Goal: Use online tool/utility: Utilize a website feature to perform a specific function

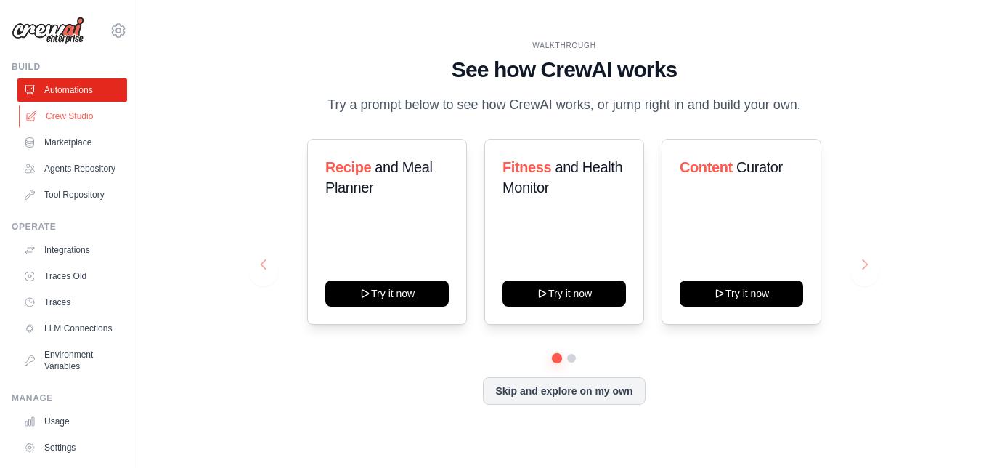
click at [90, 111] on link "Crew Studio" at bounding box center [74, 116] width 110 height 23
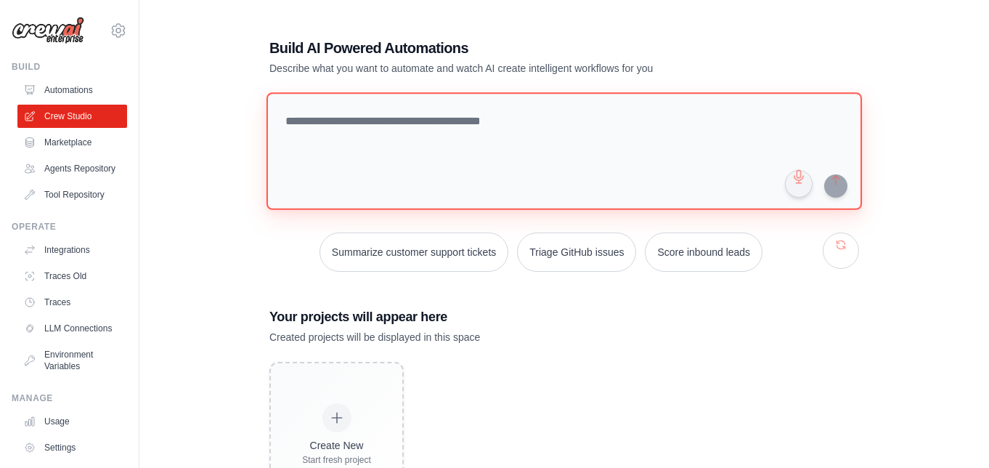
click at [401, 147] on textarea at bounding box center [565, 151] width 596 height 118
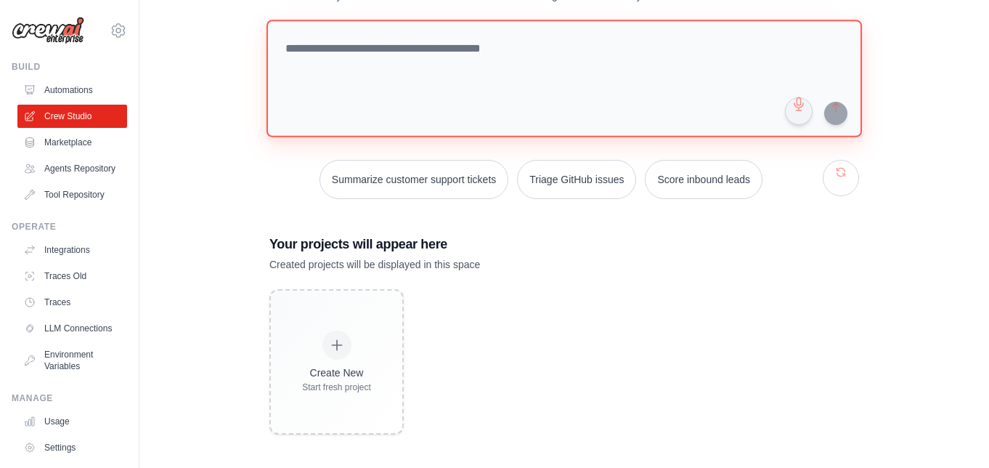
scroll to position [73, 0]
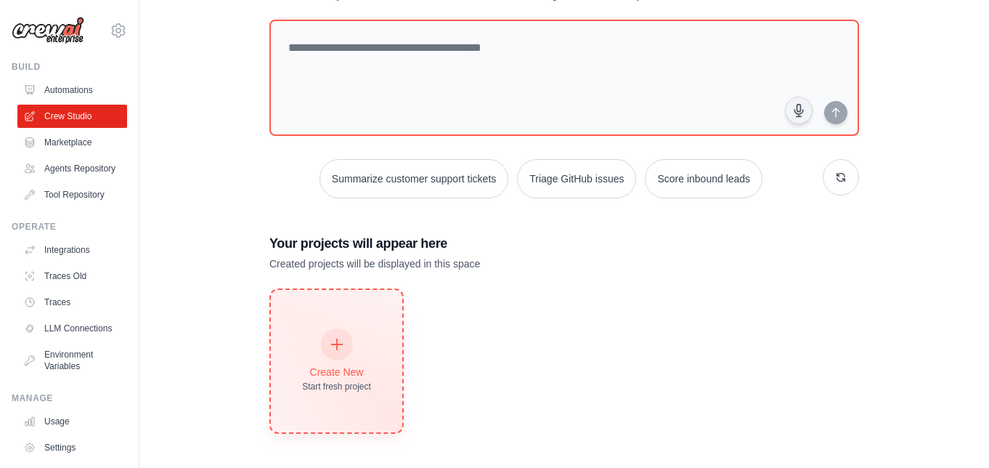
click at [378, 355] on div "Create New Start fresh project" at bounding box center [336, 361] width 131 height 142
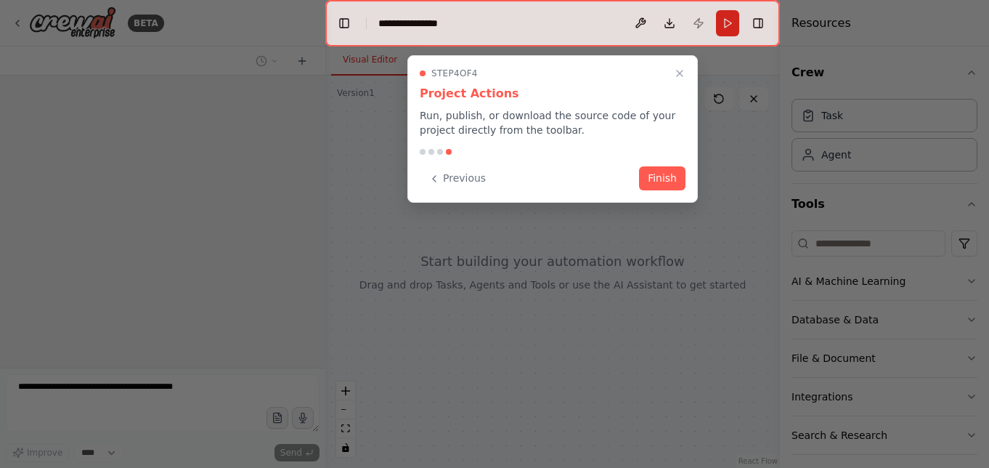
click at [667, 190] on div "Step 4 of 4 Project Actions Run, publish, or download the source code of your p…" at bounding box center [553, 128] width 291 height 147
click at [665, 175] on button "Finish" at bounding box center [662, 177] width 46 height 24
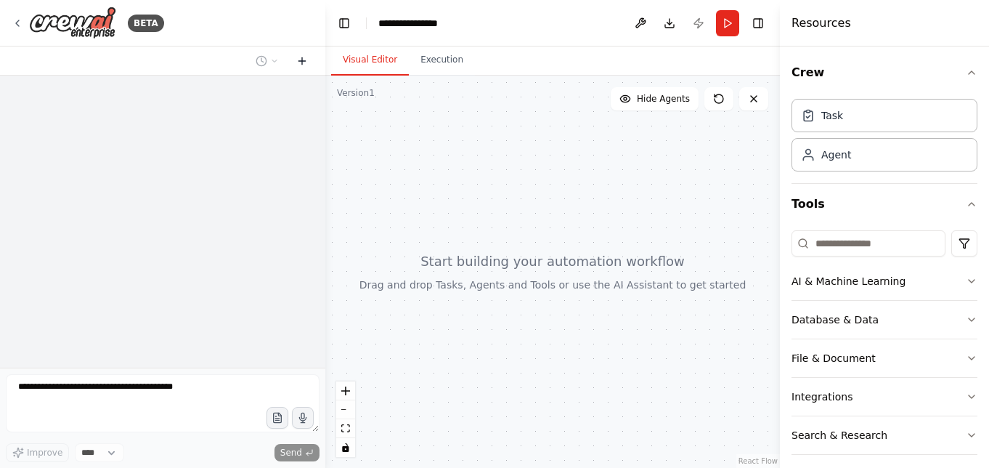
click at [312, 57] on button at bounding box center [302, 60] width 23 height 17
click at [301, 65] on icon at bounding box center [302, 61] width 12 height 12
drag, startPoint x: 617, startPoint y: 185, endPoint x: 661, endPoint y: 194, distance: 45.3
click at [617, 185] on div at bounding box center [552, 272] width 455 height 392
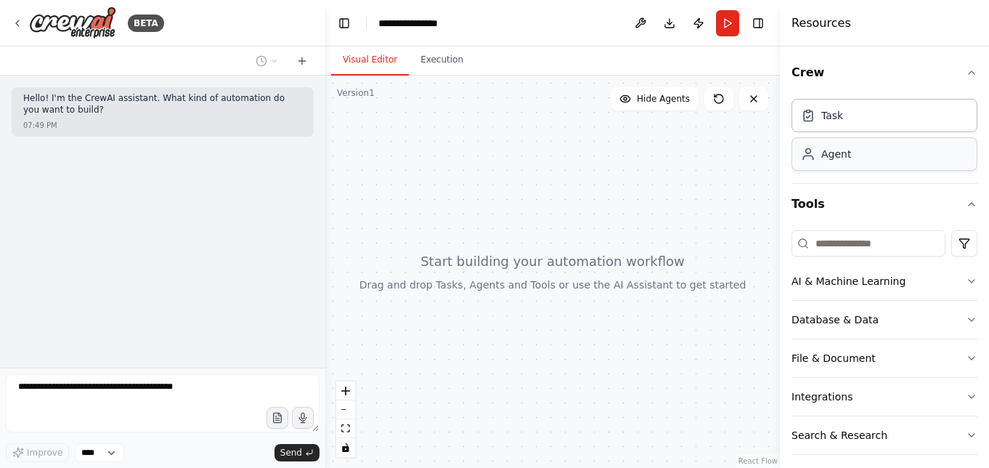
click at [820, 164] on div "Agent" at bounding box center [885, 153] width 186 height 33
click at [922, 155] on div "Agent" at bounding box center [885, 153] width 186 height 33
click at [849, 116] on div "Task" at bounding box center [885, 114] width 186 height 33
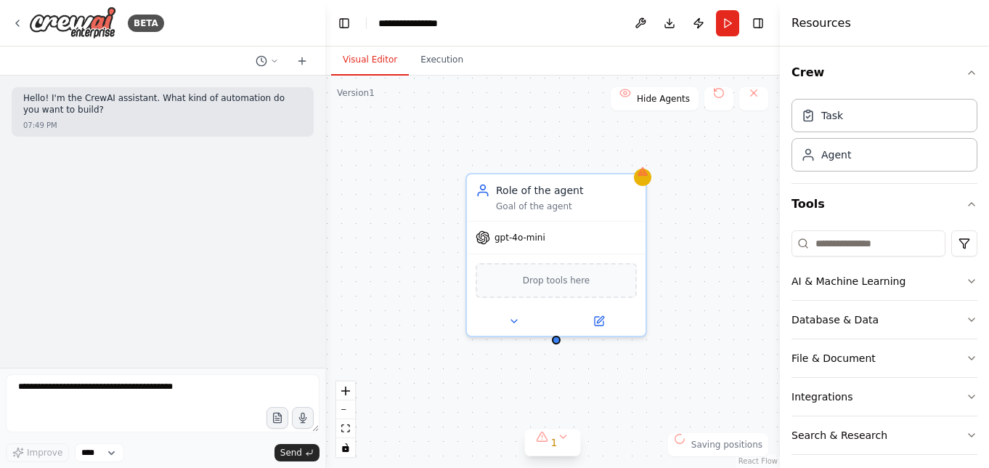
drag, startPoint x: 636, startPoint y: 141, endPoint x: 507, endPoint y: 132, distance: 128.9
click at [507, 132] on div "Role of the agent Goal of the agent gpt-4o-mini Drop tools here" at bounding box center [552, 272] width 455 height 392
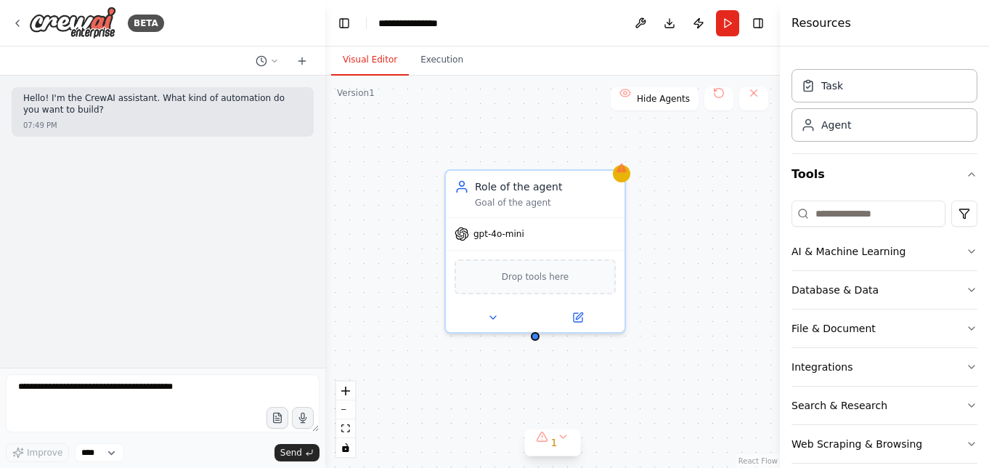
scroll to position [49, 0]
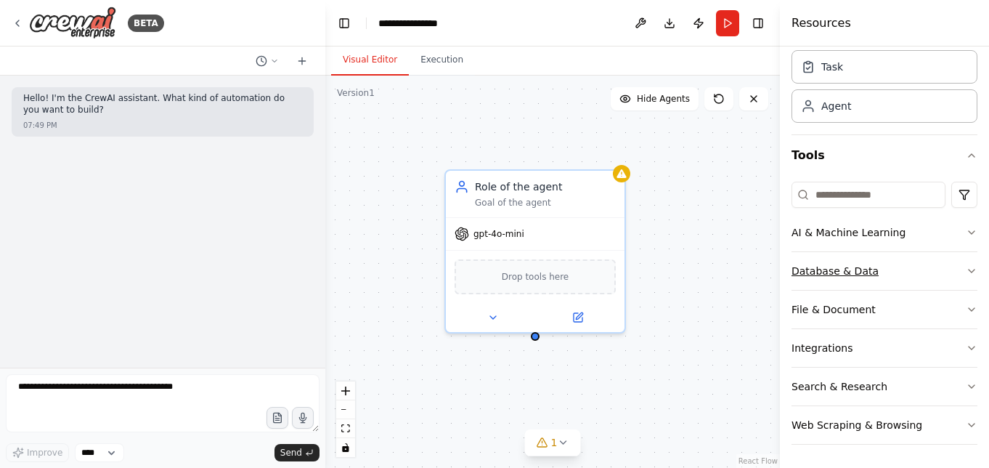
click at [872, 274] on div "Database & Data" at bounding box center [835, 271] width 87 height 15
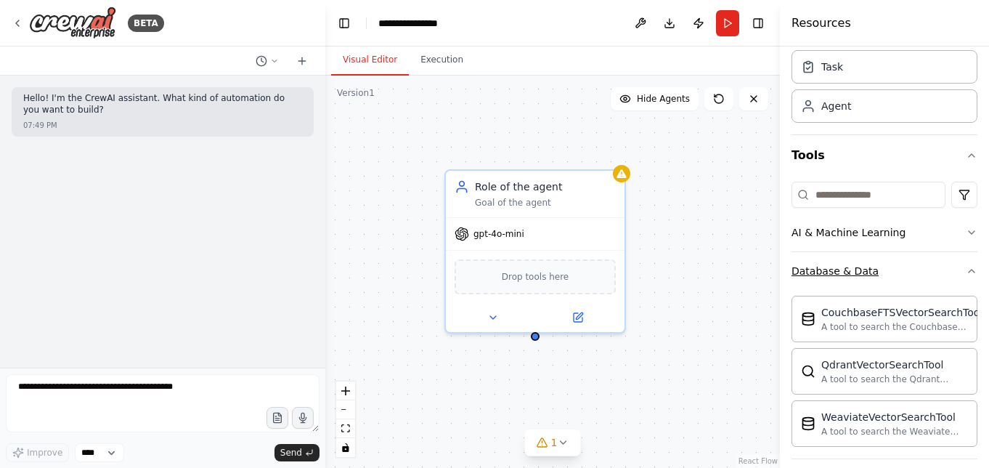
click at [902, 270] on button "Database & Data" at bounding box center [885, 271] width 186 height 38
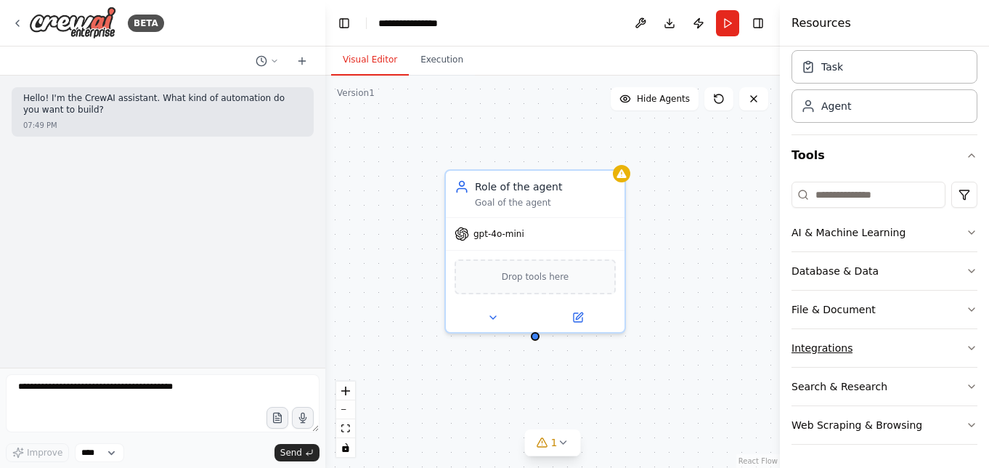
click at [902, 339] on button "Integrations" at bounding box center [885, 348] width 186 height 38
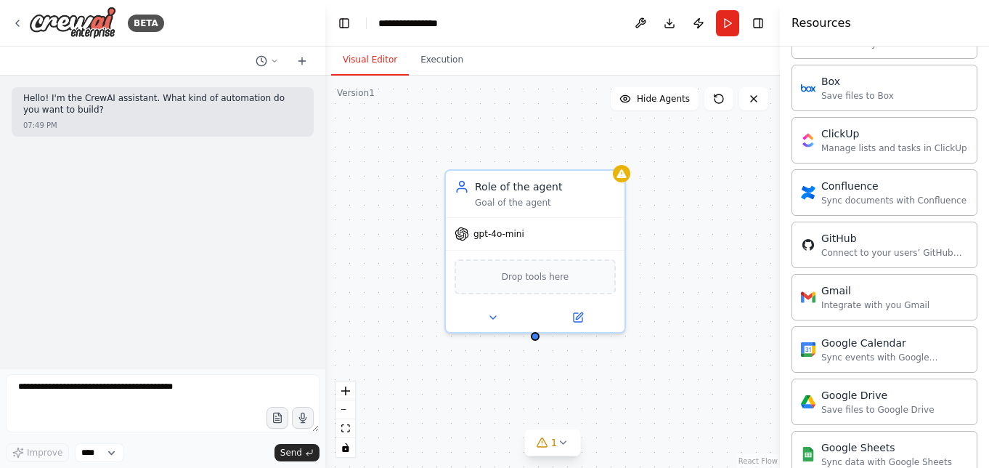
scroll to position [0, 0]
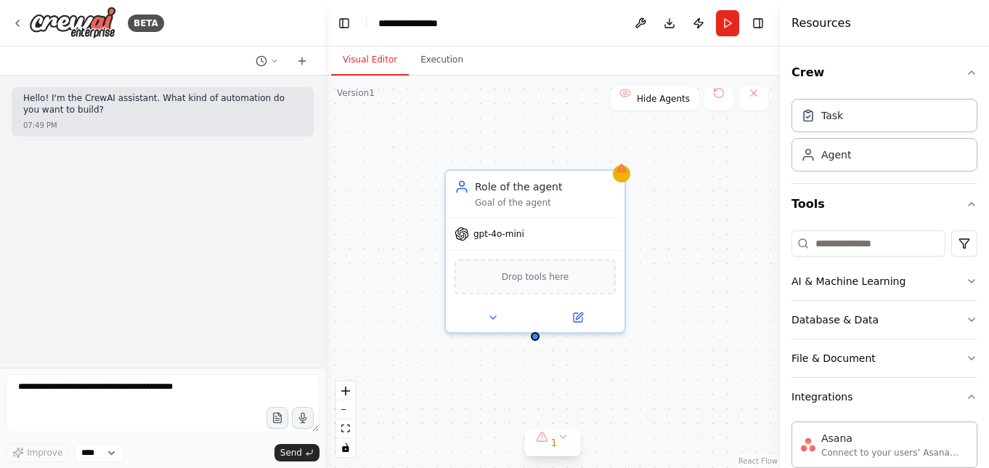
click at [540, 108] on div "Role of the agent Goal of the agent gpt-4o-mini Drop tools here" at bounding box center [552, 272] width 455 height 392
click at [878, 111] on div "Task" at bounding box center [885, 114] width 186 height 33
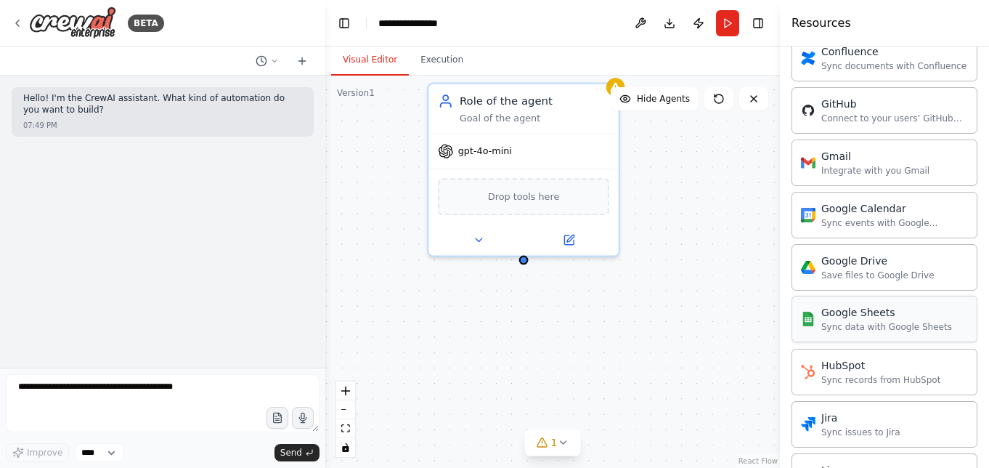
scroll to position [609, 0]
